Goal: Information Seeking & Learning: Learn about a topic

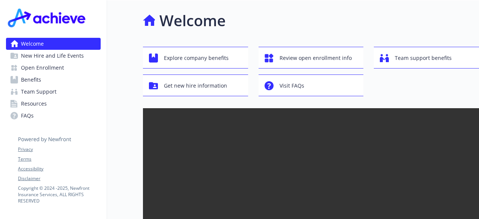
click at [37, 65] on span "Open Enrollment" at bounding box center [42, 68] width 43 height 12
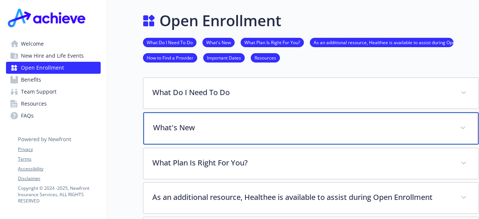
click at [224, 131] on p "What's New" at bounding box center [302, 127] width 298 height 11
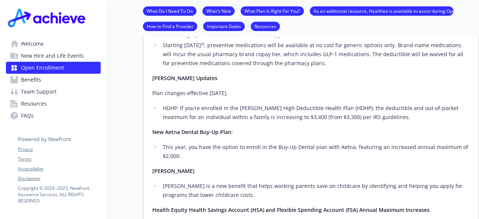
scroll to position [112, 0]
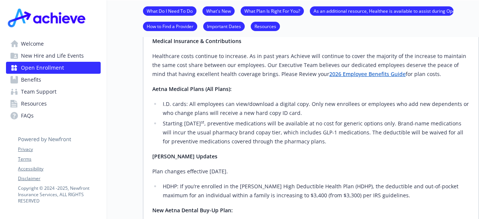
click at [341, 75] on link "2026 Employee Benefits Guide" at bounding box center [367, 73] width 76 height 7
